Goal: Entertainment & Leisure: Consume media (video, audio)

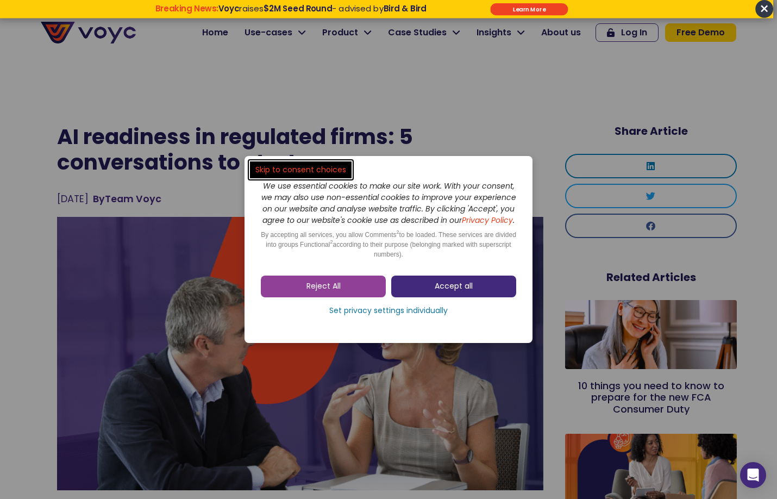
click at [431, 290] on link "Accept all" at bounding box center [453, 287] width 125 height 22
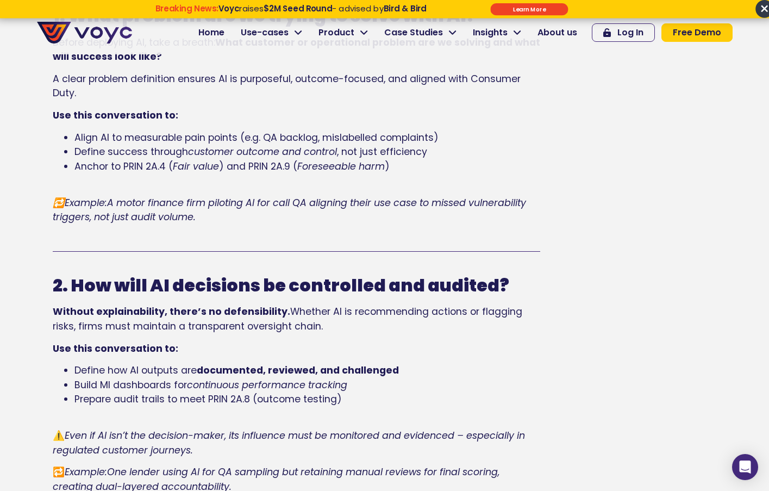
scroll to position [1238, 0]
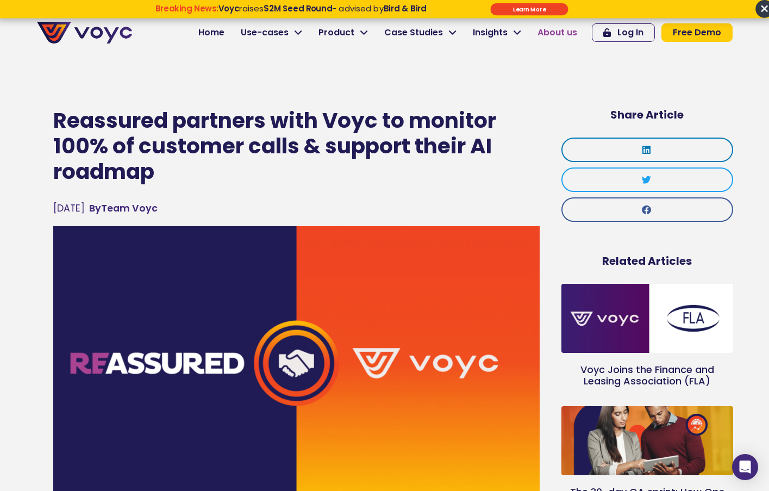
click at [572, 33] on span "About us" at bounding box center [558, 32] width 40 height 13
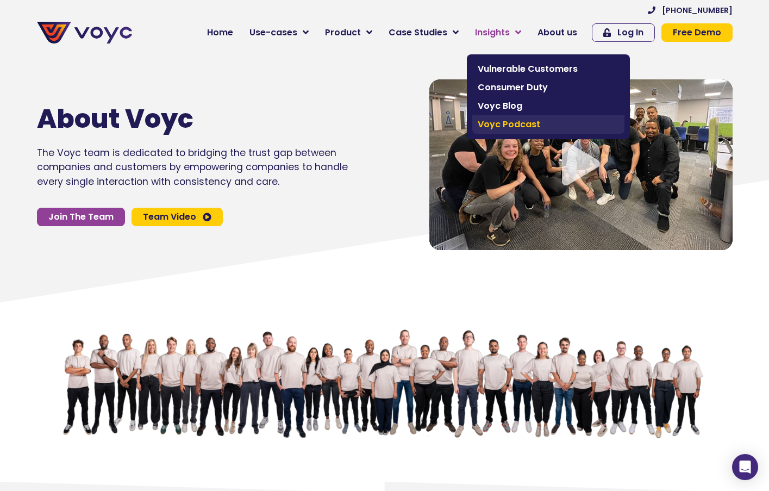
click at [523, 120] on span "Voyc Podcast" at bounding box center [548, 124] width 141 height 13
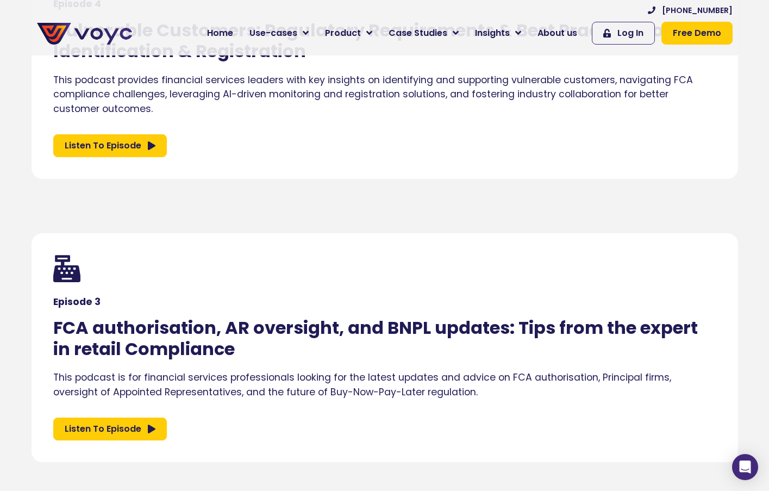
scroll to position [222, 0]
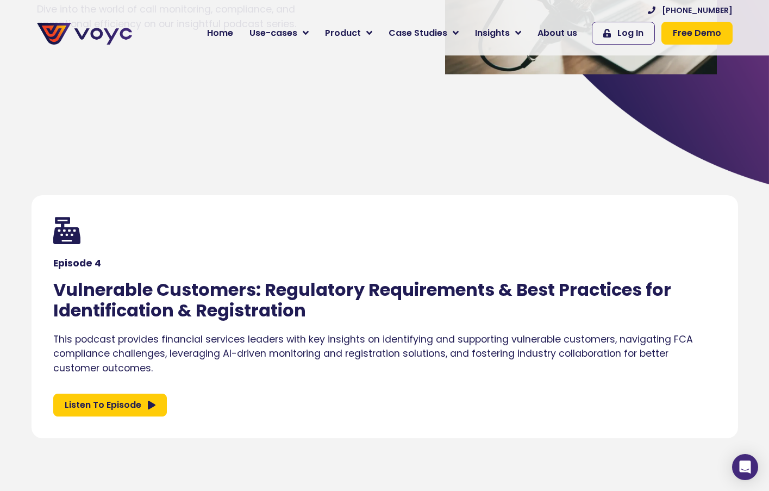
click at [142, 406] on span "Listen To Episode" at bounding box center [110, 405] width 91 height 13
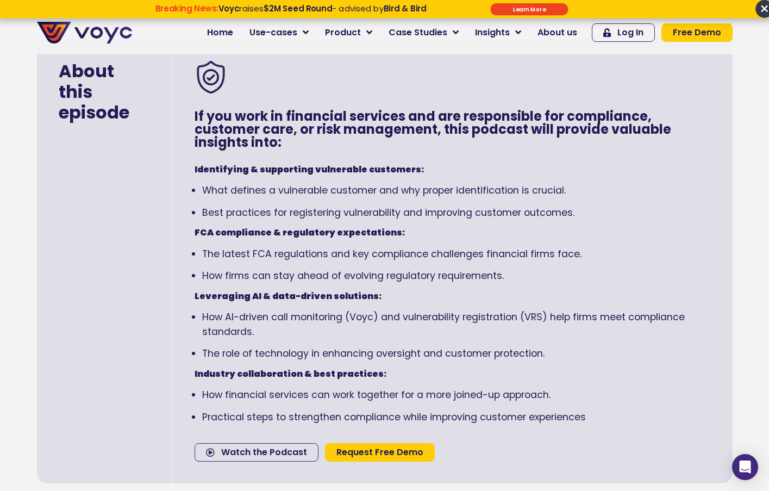
scroll to position [614, 0]
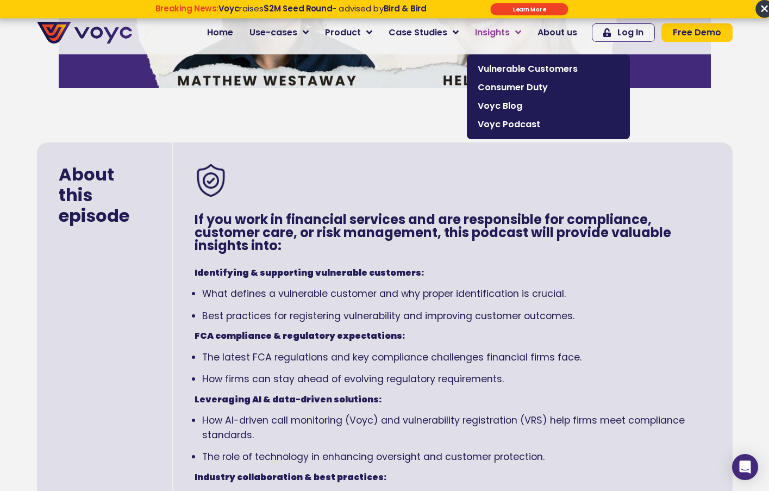
click at [509, 33] on span "Insights" at bounding box center [492, 32] width 35 height 13
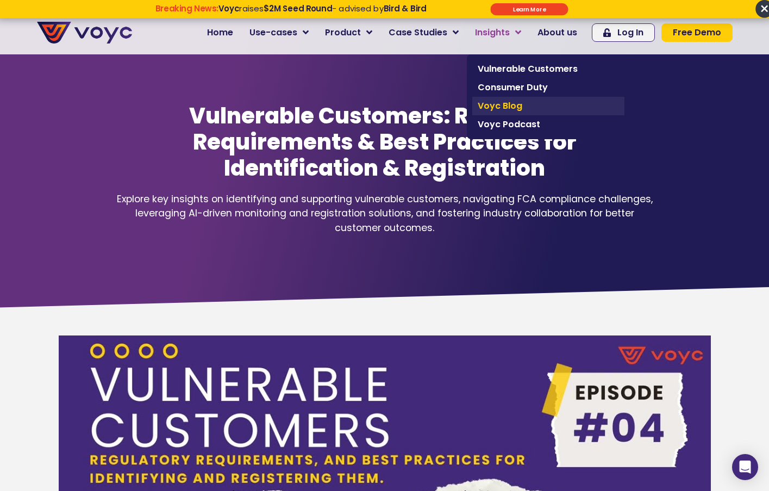
click at [516, 104] on span "Voyc Blog" at bounding box center [548, 105] width 141 height 13
